Goal: Transaction & Acquisition: Purchase product/service

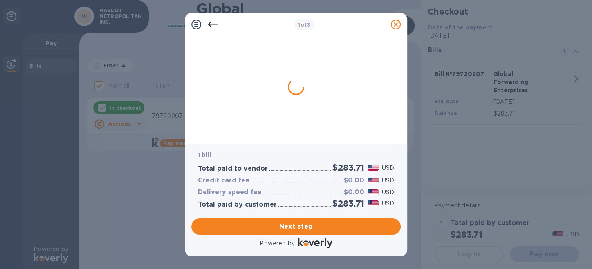
checkbox input "false"
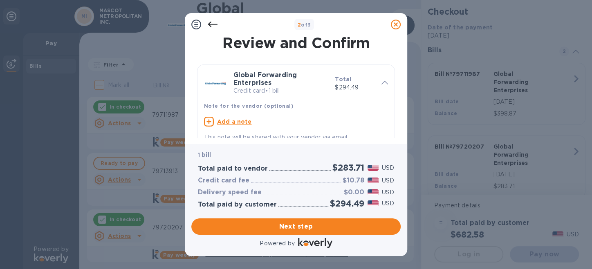
click at [211, 25] on icon at bounding box center [213, 25] width 10 height 6
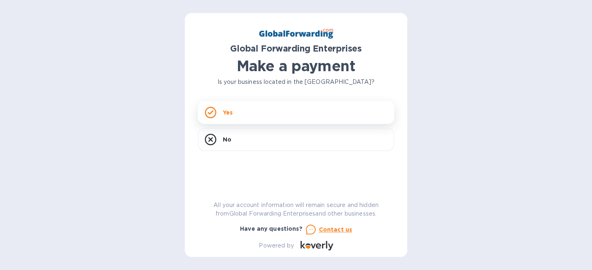
click at [226, 117] on div "Yes" at bounding box center [296, 112] width 196 height 23
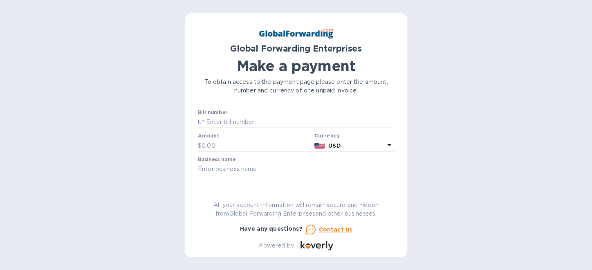
click at [233, 120] on input "text" at bounding box center [299, 122] width 190 height 12
type input "79720207"
click at [214, 148] on input "text" at bounding box center [257, 145] width 110 height 12
type input "283.71"
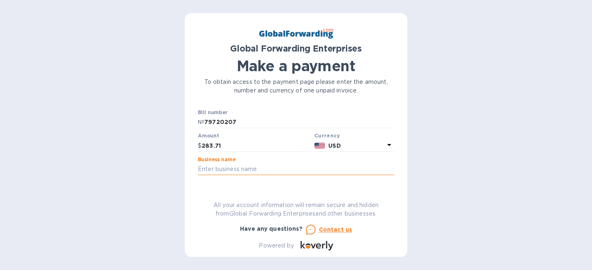
click at [235, 175] on input "text" at bounding box center [296, 169] width 196 height 12
type input "MASCOT METROPOLITAN INC."
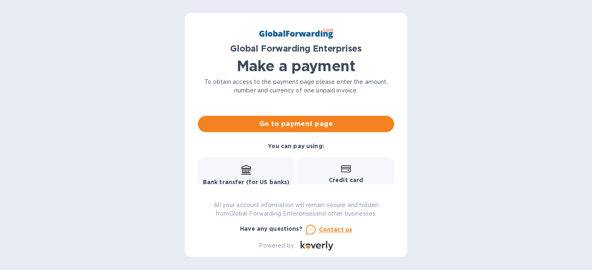
scroll to position [75, 0]
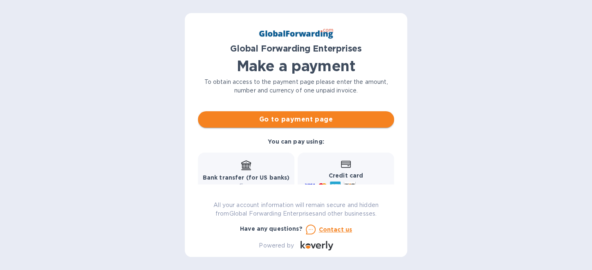
click at [312, 119] on span "Go to payment page" at bounding box center [295, 119] width 183 height 10
